Goal: Task Accomplishment & Management: Use online tool/utility

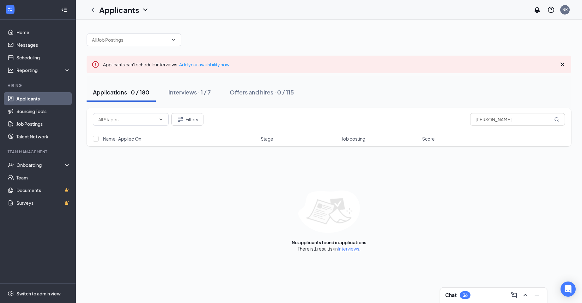
click at [561, 64] on icon "Cross" at bounding box center [563, 65] width 8 height 8
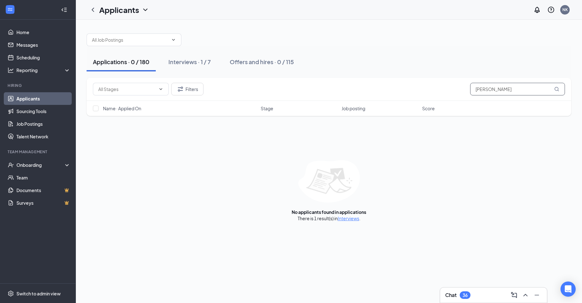
drag, startPoint x: 528, startPoint y: 91, endPoint x: 389, endPoint y: 94, distance: 139.4
click at [389, 94] on div "Filters Keyshawn Napier" at bounding box center [329, 89] width 472 height 13
paste input "[PERSON_NAME]"
type input "[PERSON_NAME]"
click at [175, 41] on icon "ChevronDown" at bounding box center [173, 39] width 5 height 5
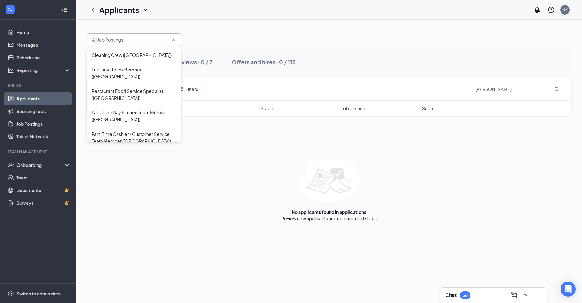
scroll to position [240, 0]
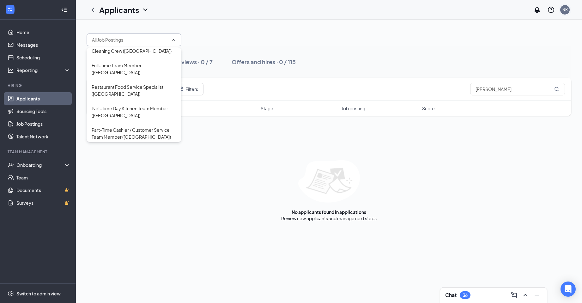
click at [568, 9] on div "NK" at bounding box center [564, 9] width 9 height 9
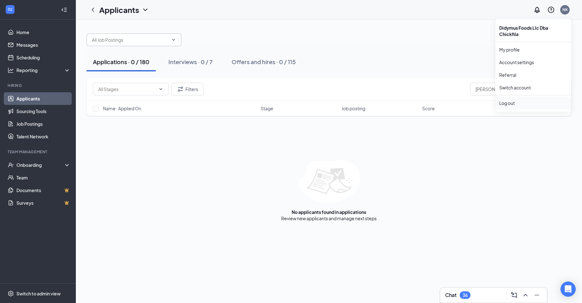
click at [519, 104] on div "Log out" at bounding box center [533, 103] width 68 height 6
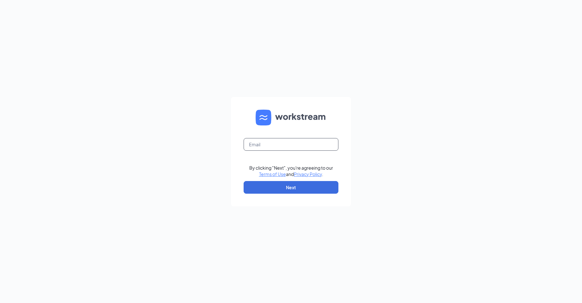
click at [296, 142] on input "text" at bounding box center [291, 144] width 95 height 13
type input "cfanorthcollinscareers@gmail.com"
click at [280, 185] on button "Next" at bounding box center [291, 187] width 95 height 13
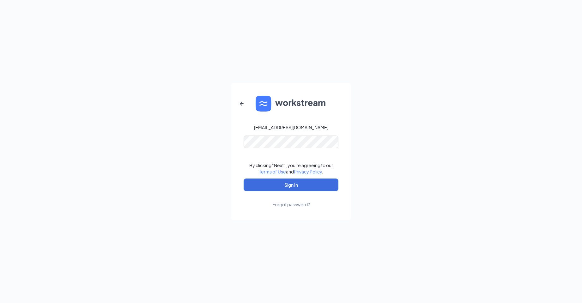
click at [300, 152] on form "cfanorthcollinscareers@gmail.com By clicking "Next", you're agreeing to our Ter…" at bounding box center [291, 151] width 120 height 137
click at [277, 185] on button "Sign In" at bounding box center [291, 185] width 95 height 13
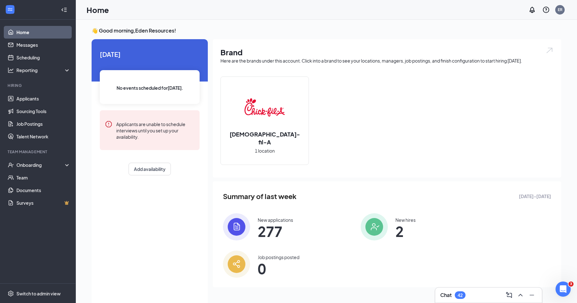
click at [240, 230] on img at bounding box center [236, 226] width 27 height 27
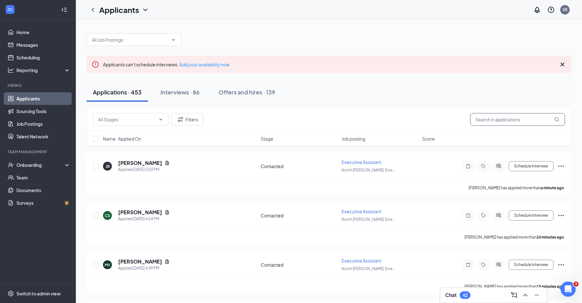
click at [506, 115] on input "text" at bounding box center [517, 119] width 95 height 13
paste input "[PERSON_NAME]"
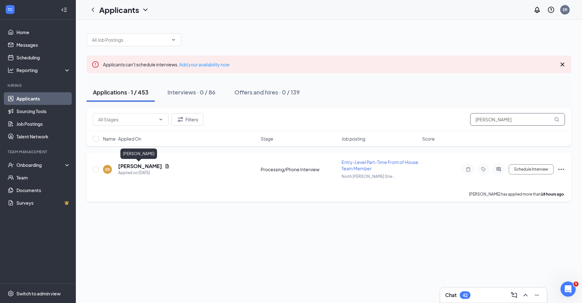
type input "[PERSON_NAME]"
click at [127, 165] on h5 "[PERSON_NAME]" at bounding box center [140, 166] width 44 height 7
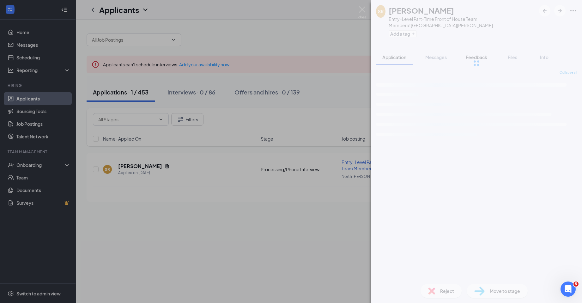
click at [473, 59] on span "Feedback" at bounding box center [476, 57] width 21 height 6
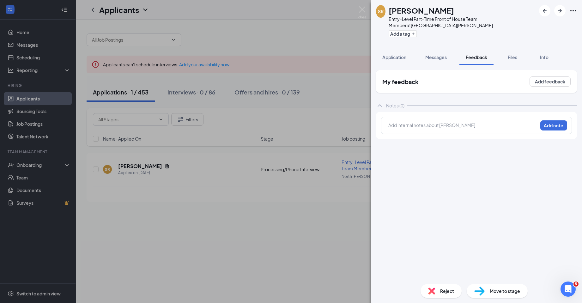
click at [425, 123] on div at bounding box center [463, 125] width 149 height 7
paste div
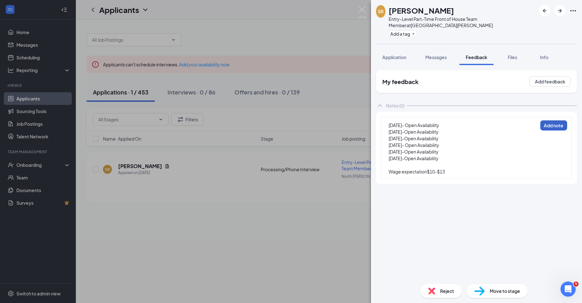
click at [543, 127] on button "Add note" at bounding box center [553, 125] width 27 height 10
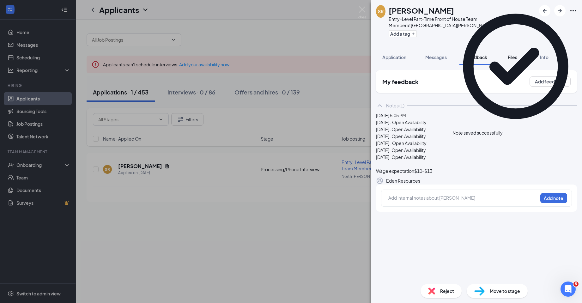
click at [511, 58] on span "Files" at bounding box center [512, 57] width 9 height 6
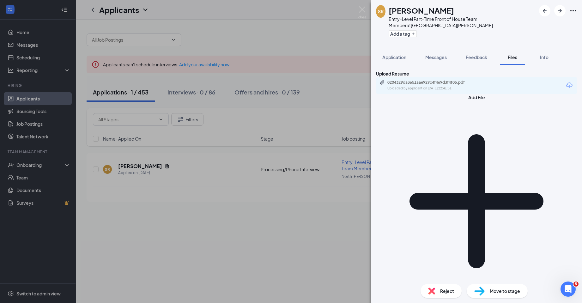
click at [485, 295] on div "Move to stage" at bounding box center [497, 291] width 61 height 14
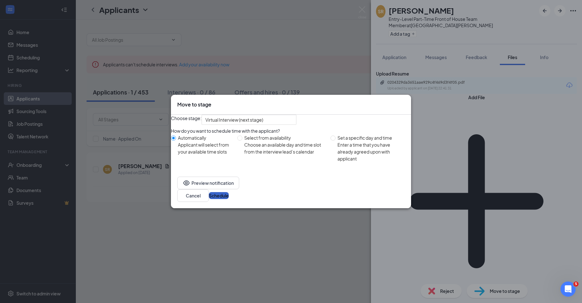
click at [229, 199] on button "Schedule" at bounding box center [219, 195] width 20 height 7
